Goal: Information Seeking & Learning: Learn about a topic

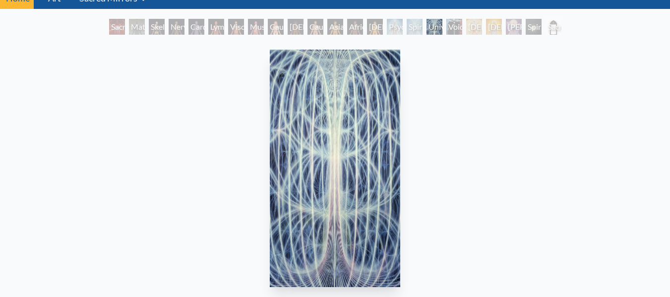
scroll to position [44, 0]
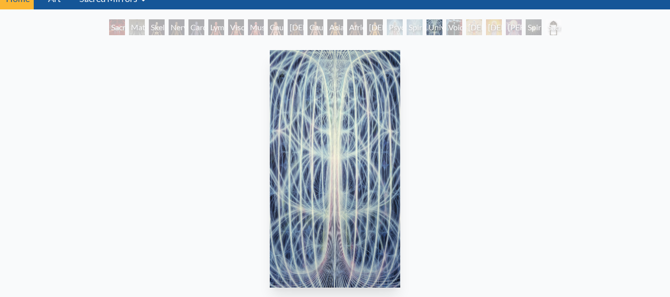
click at [381, 28] on div "[DEMOGRAPHIC_DATA] Woman" at bounding box center [375, 27] width 16 height 16
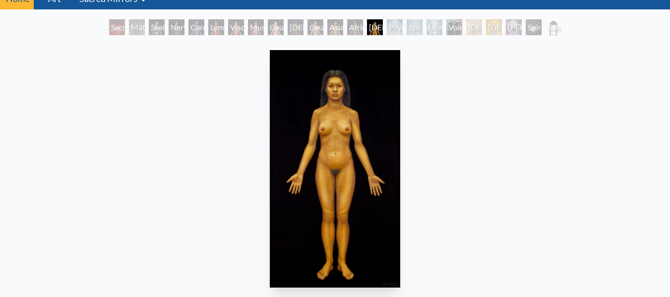
click at [408, 25] on div "Spiritual Energy System" at bounding box center [415, 27] width 16 height 16
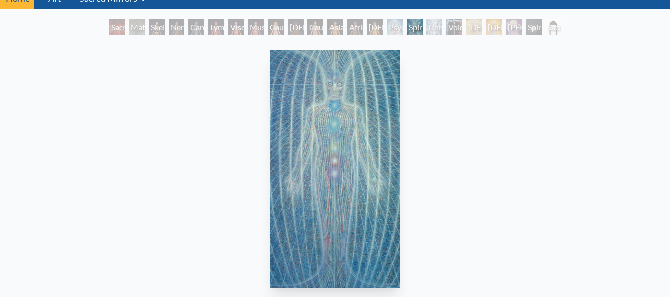
click at [462, 27] on div "Void Clear Light" at bounding box center [454, 27] width 16 height 16
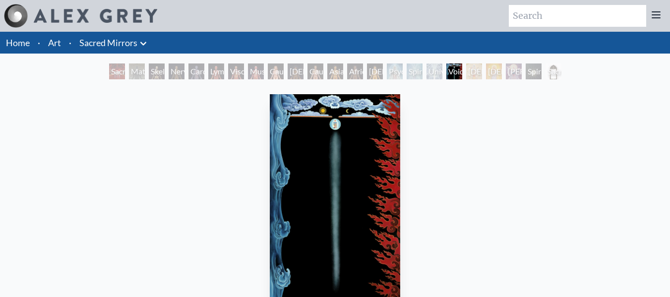
click at [506, 238] on div "Void Clear Light 1982, acrylic on linen, 46 x 84 in. Visit the CoSM Shop" at bounding box center [335, 271] width 654 height 362
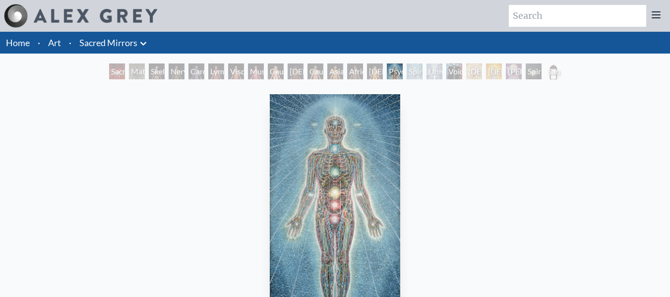
scroll to position [59, 0]
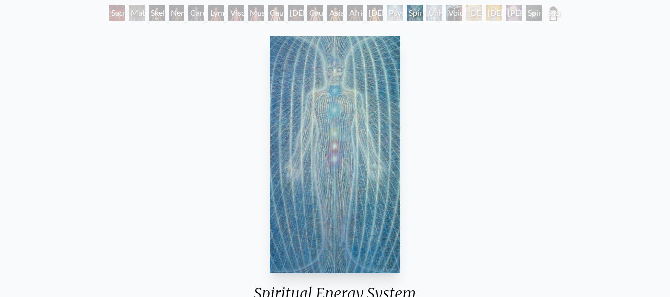
click at [343, 154] on img "16 / 23" at bounding box center [335, 155] width 130 height 238
